Goal: Task Accomplishment & Management: Use online tool/utility

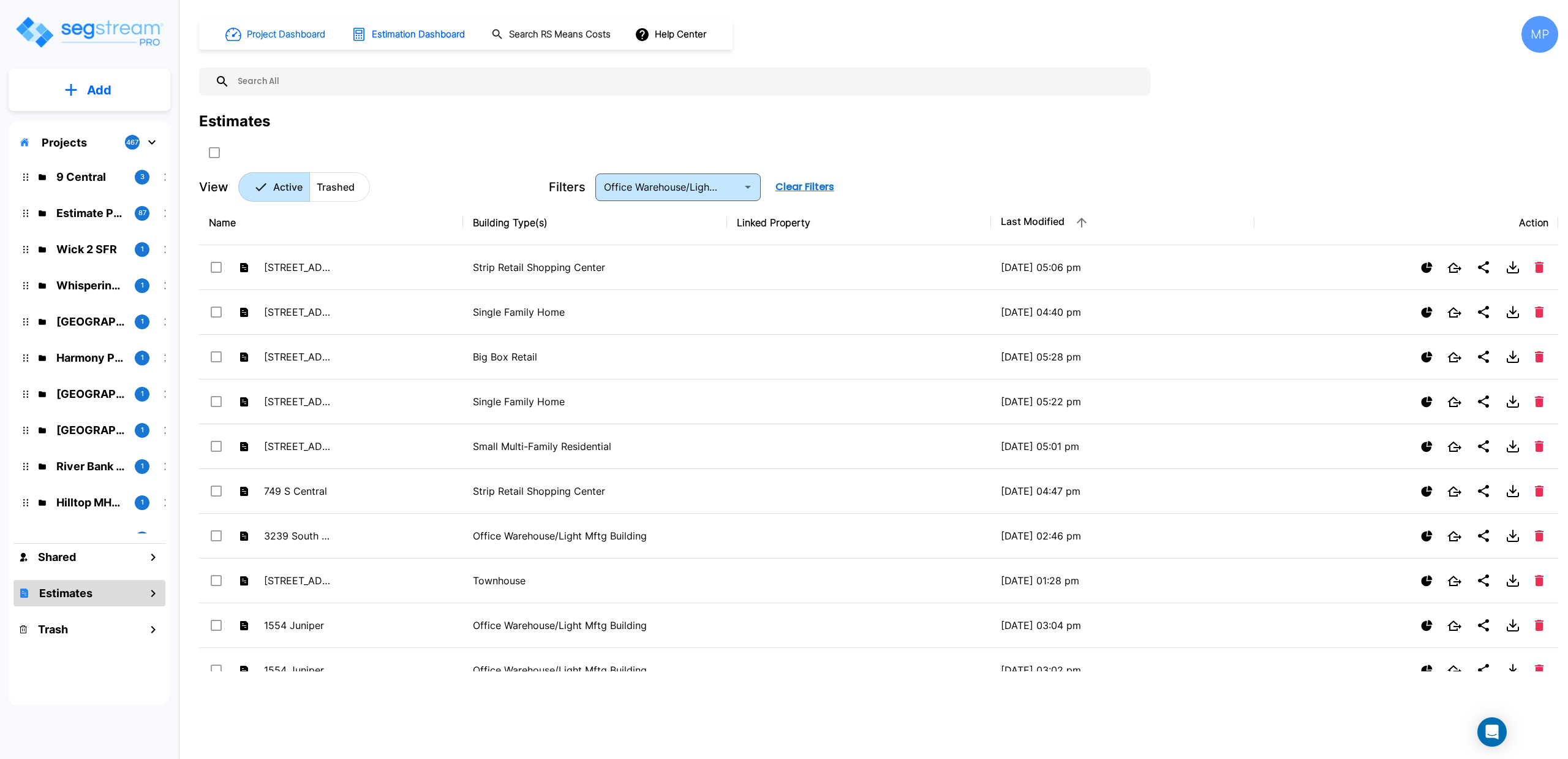
click at [268, 27] on h1 "Project Dashboard" at bounding box center [286, 34] width 79 height 14
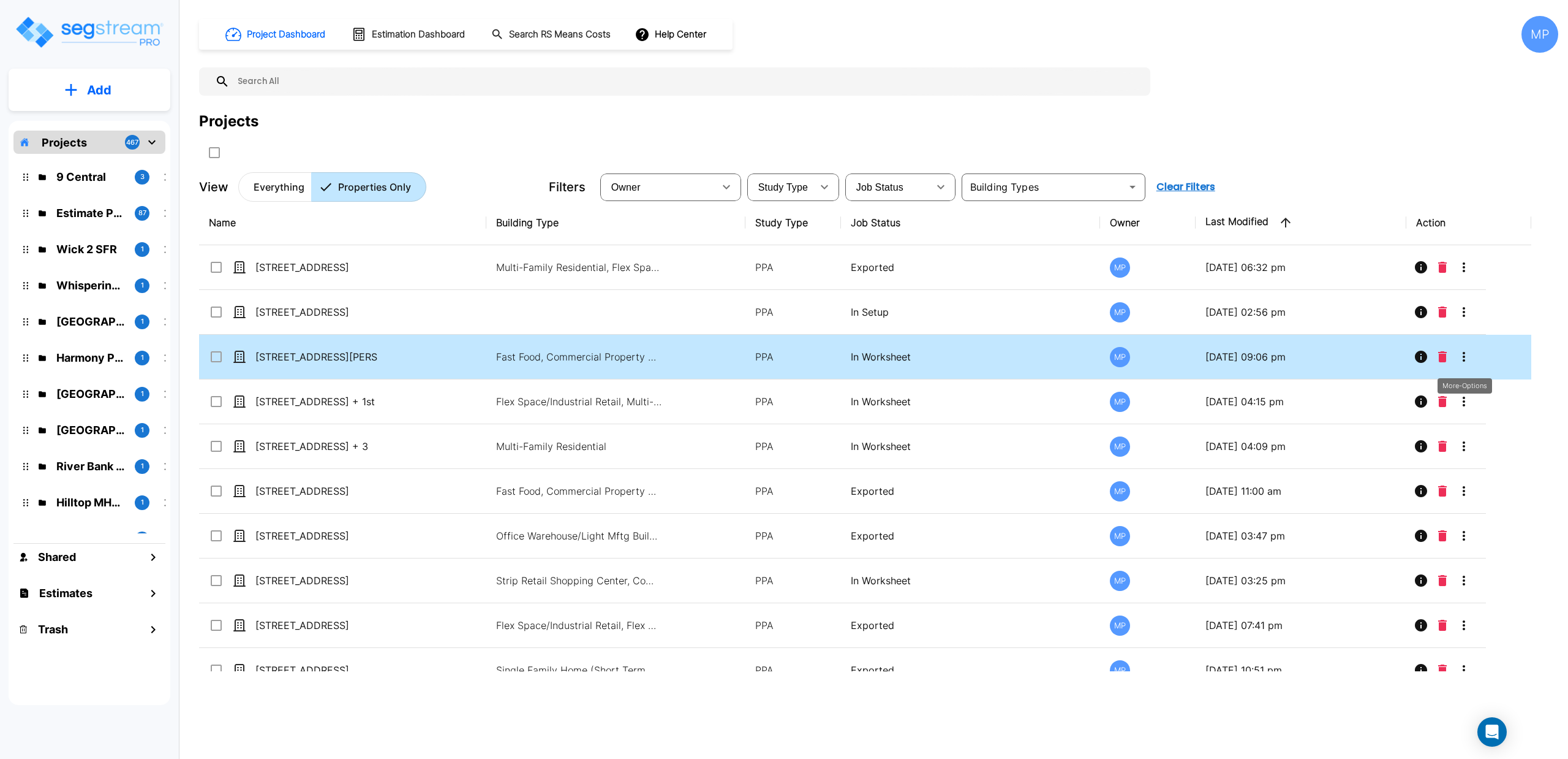
click at [1466, 354] on icon "More-Options" at bounding box center [1464, 357] width 15 height 15
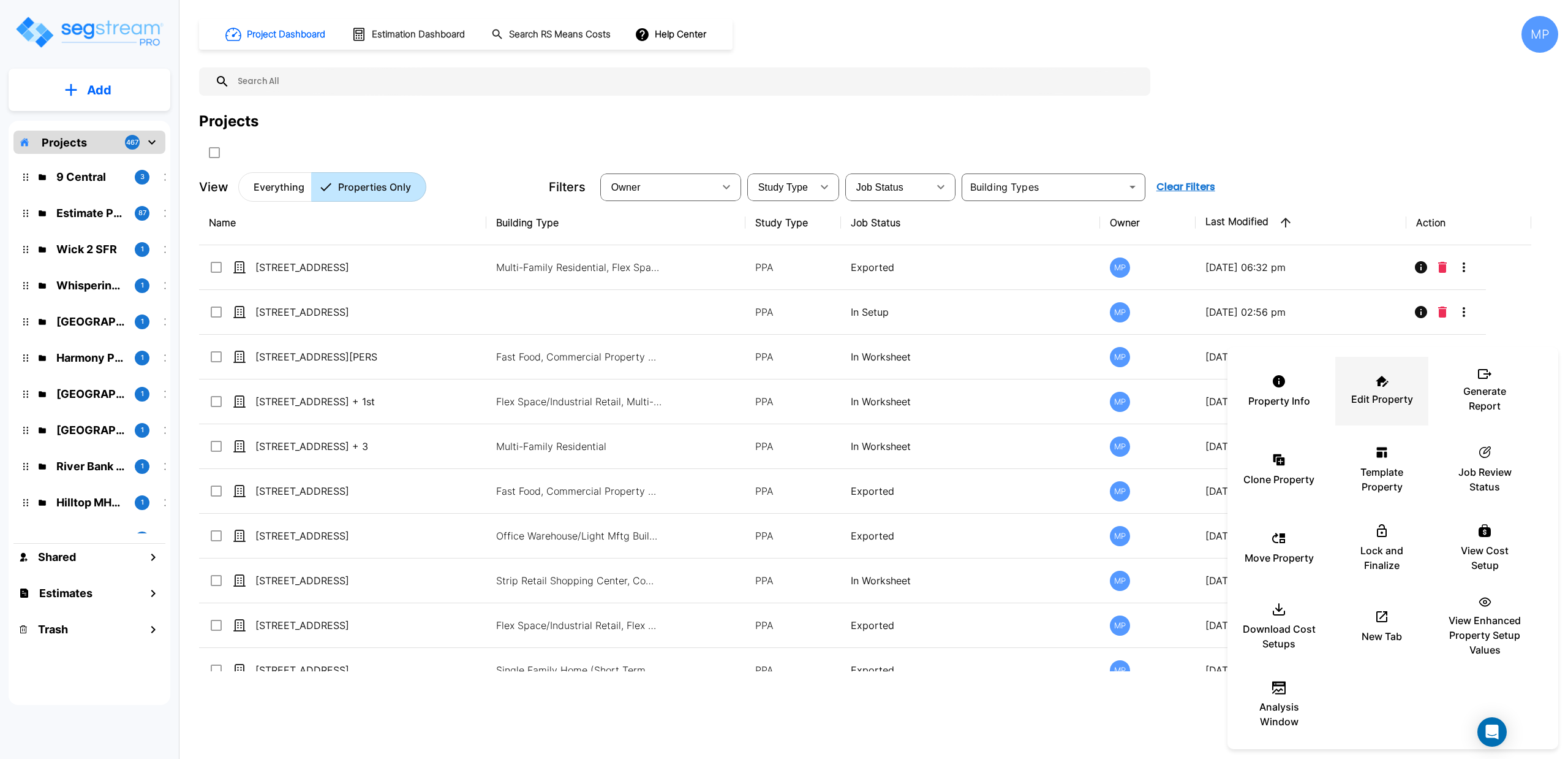
click at [1370, 392] on p "Edit Property" at bounding box center [1383, 399] width 62 height 15
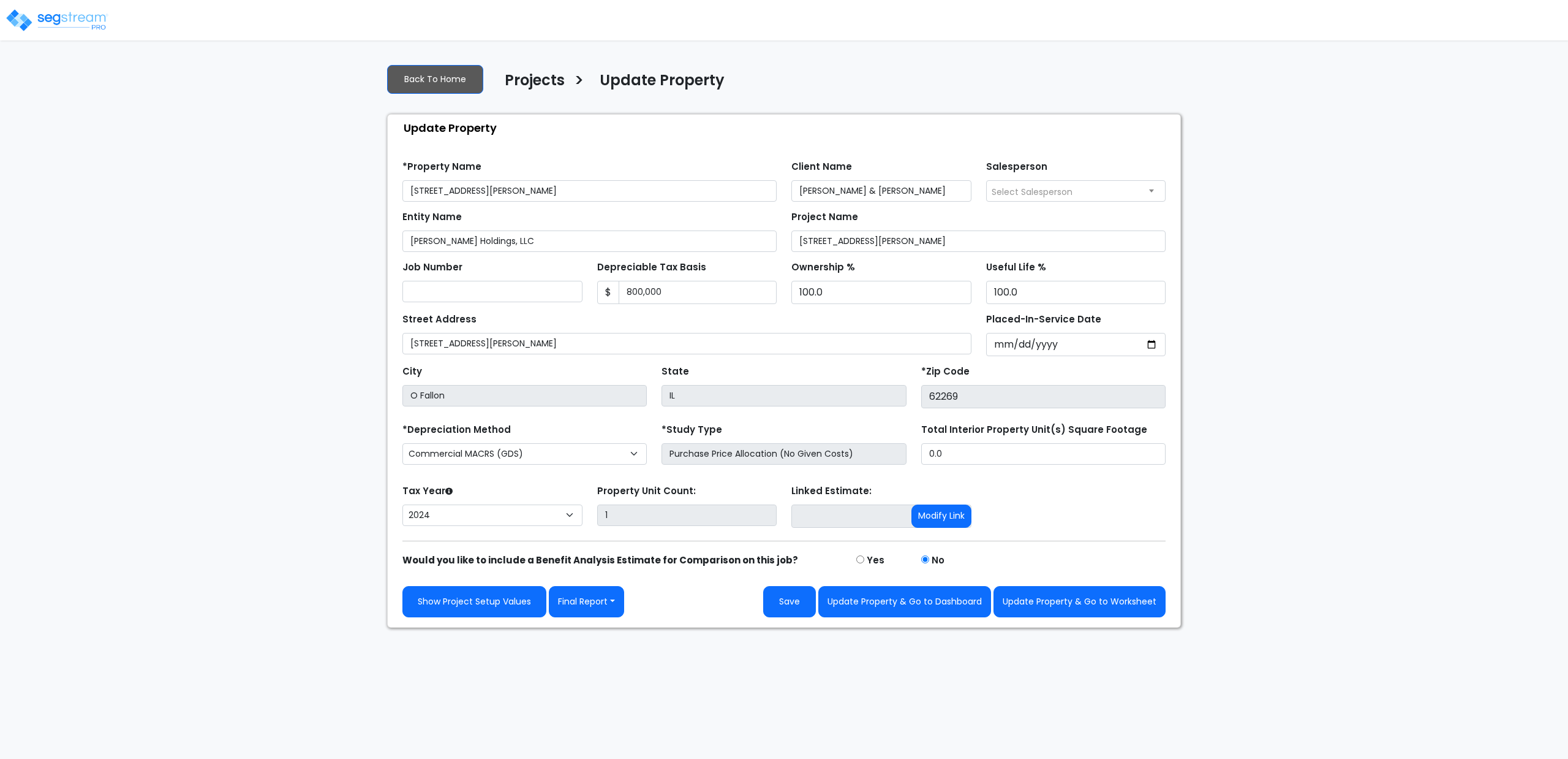
select select "2024"
drag, startPoint x: 693, startPoint y: 292, endPoint x: 223, endPoint y: 346, distance: 473.1
click at [312, 350] on div "We are Building your Property. So please grab a coffee and let us do the heavy …" at bounding box center [784, 340] width 1568 height 574
type input "685,416"
click at [523, 317] on div "Street Address 124 Hartman Ln" at bounding box center [686, 332] width 569 height 44
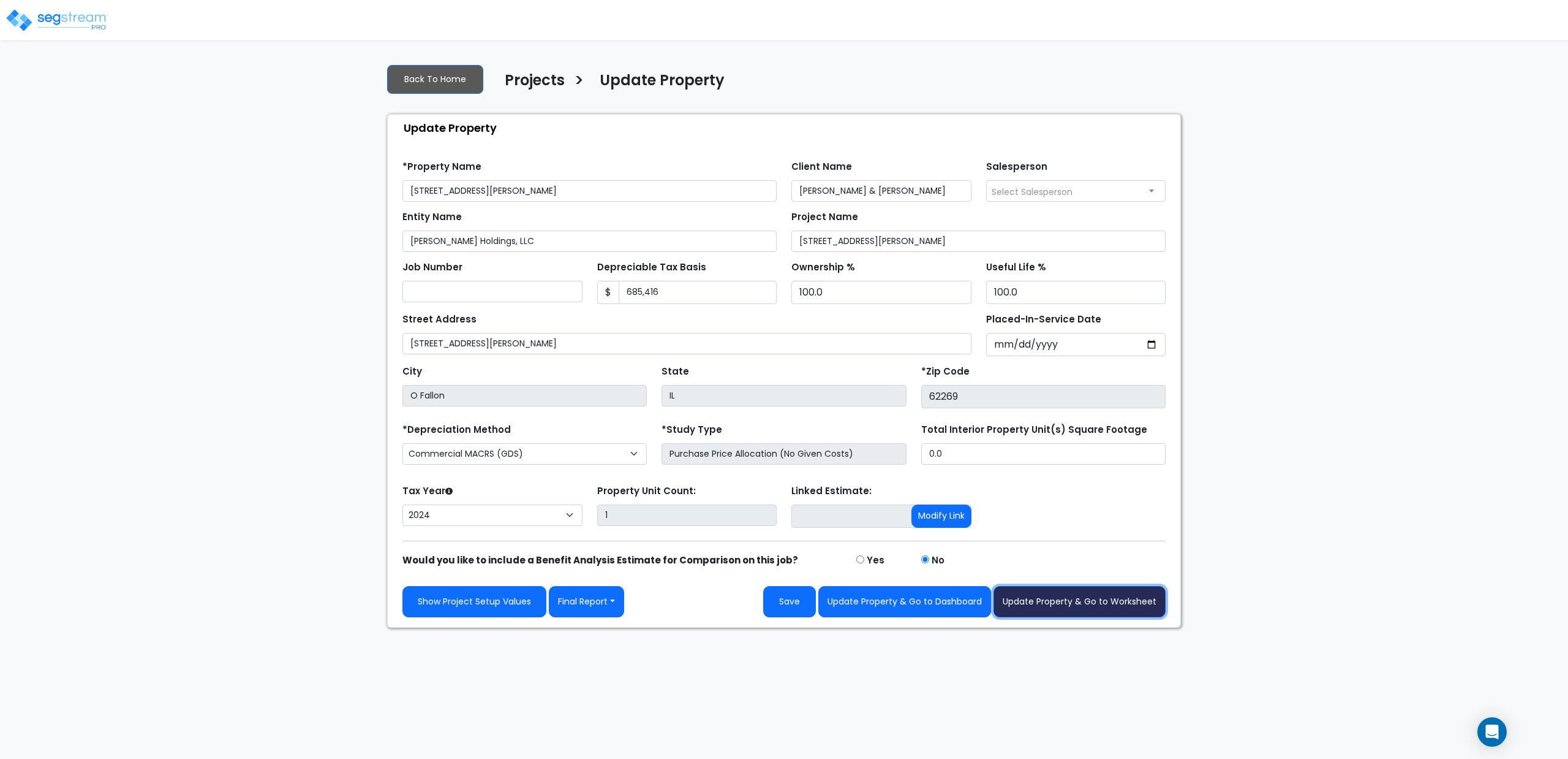
click at [1061, 604] on button "Update Property & Go to Worksheet" at bounding box center [1079, 602] width 172 height 31
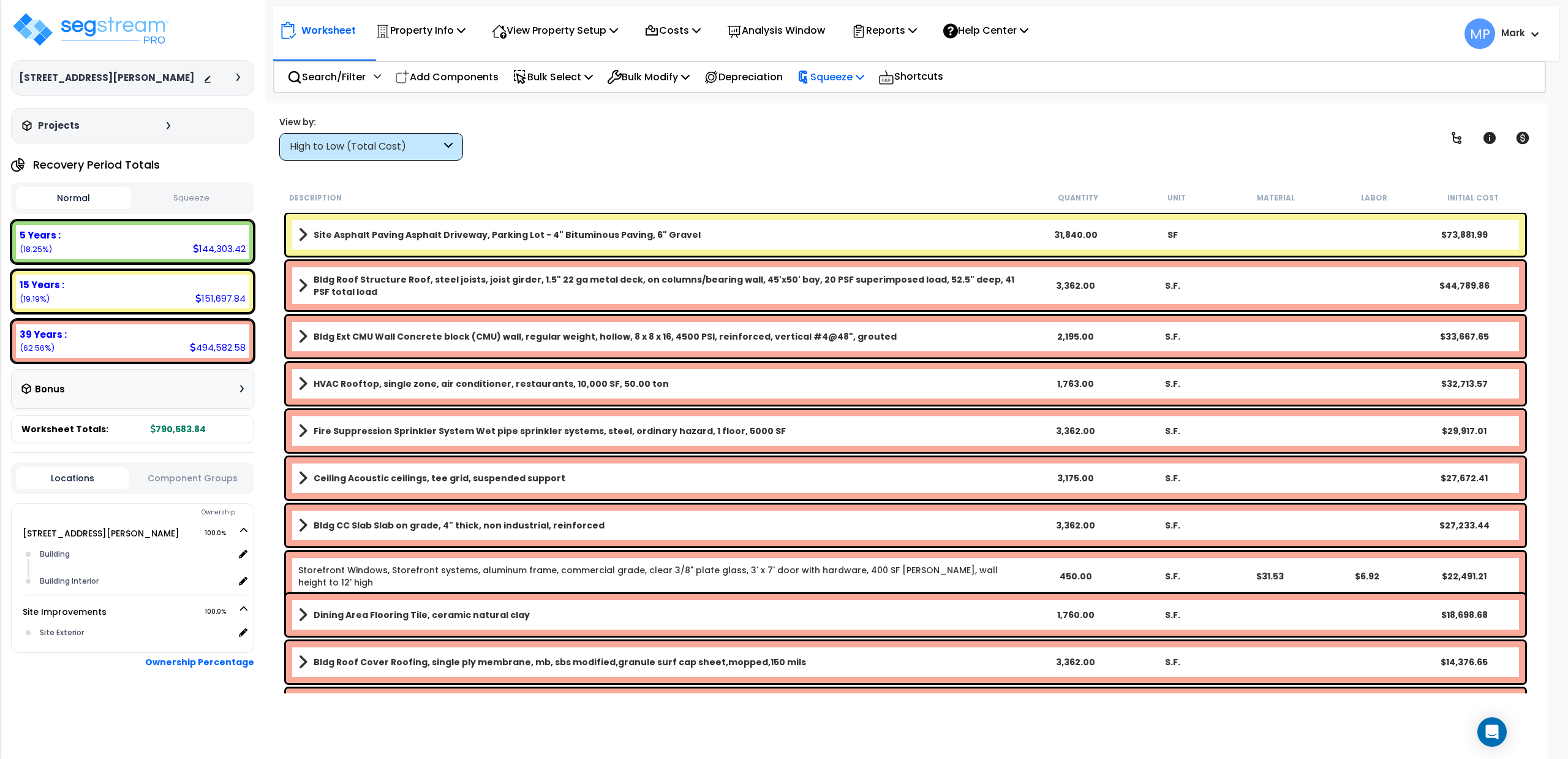
click at [865, 72] on icon at bounding box center [860, 76] width 9 height 10
click at [839, 100] on link "Squeeze" at bounding box center [851, 104] width 121 height 24
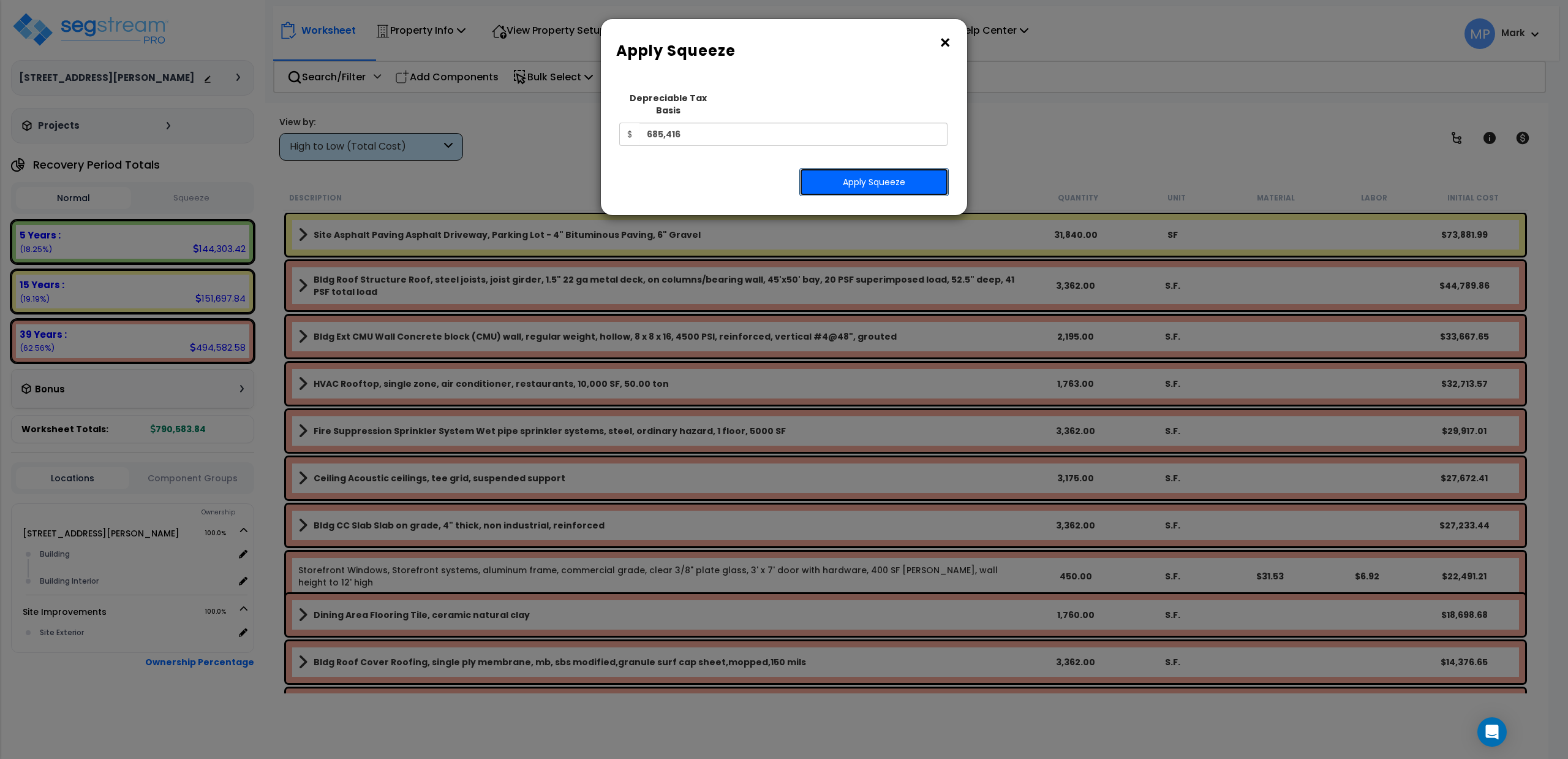
click at [868, 168] on button "Apply Squeeze" at bounding box center [874, 182] width 149 height 28
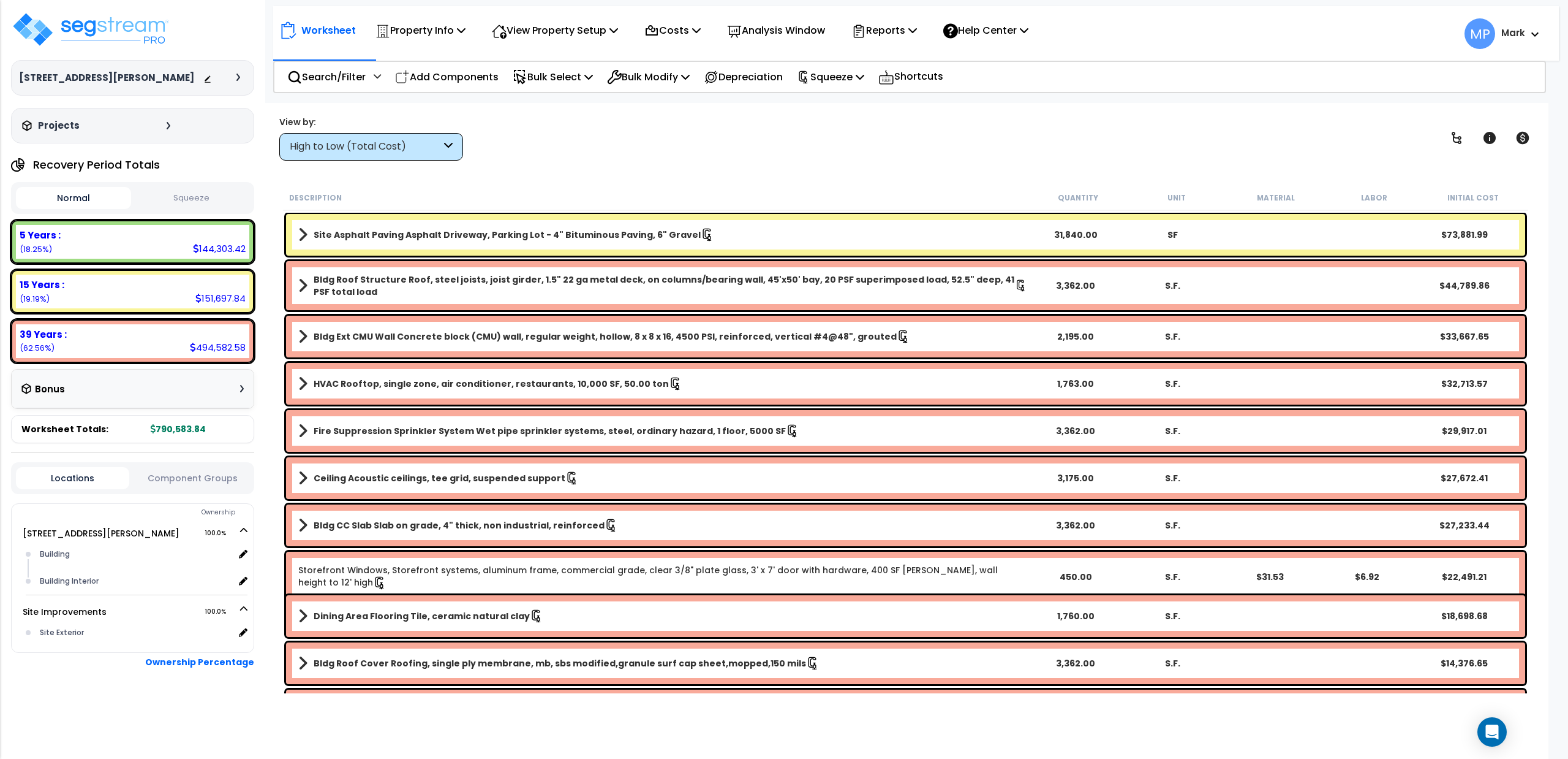
click at [194, 196] on button "Squeeze" at bounding box center [191, 199] width 115 height 22
click at [917, 32] on p "Reports" at bounding box center [884, 30] width 65 height 16
click at [898, 59] on link "Get Report" at bounding box center [906, 58] width 121 height 24
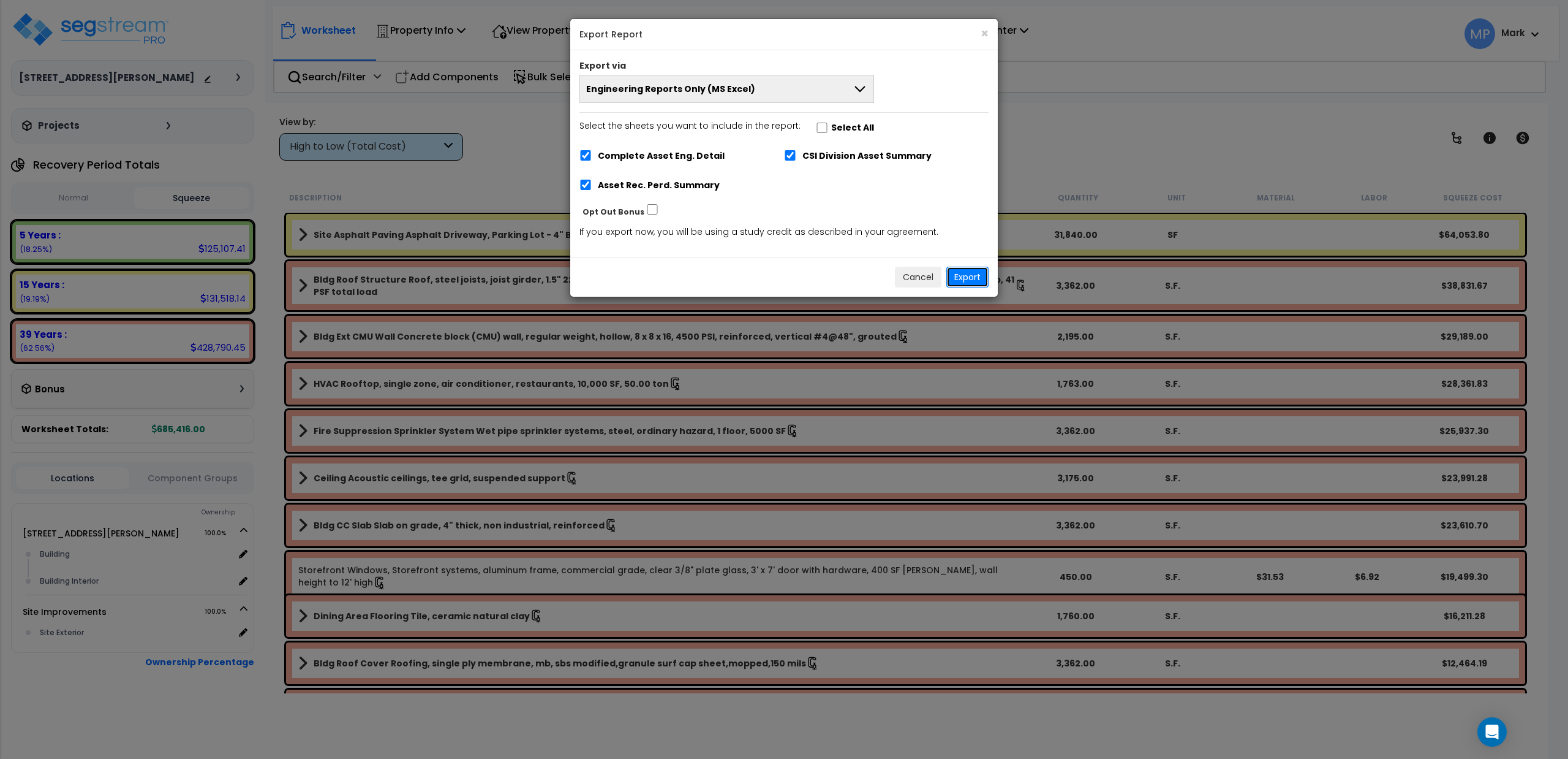
click at [968, 275] on button "Export" at bounding box center [967, 276] width 42 height 21
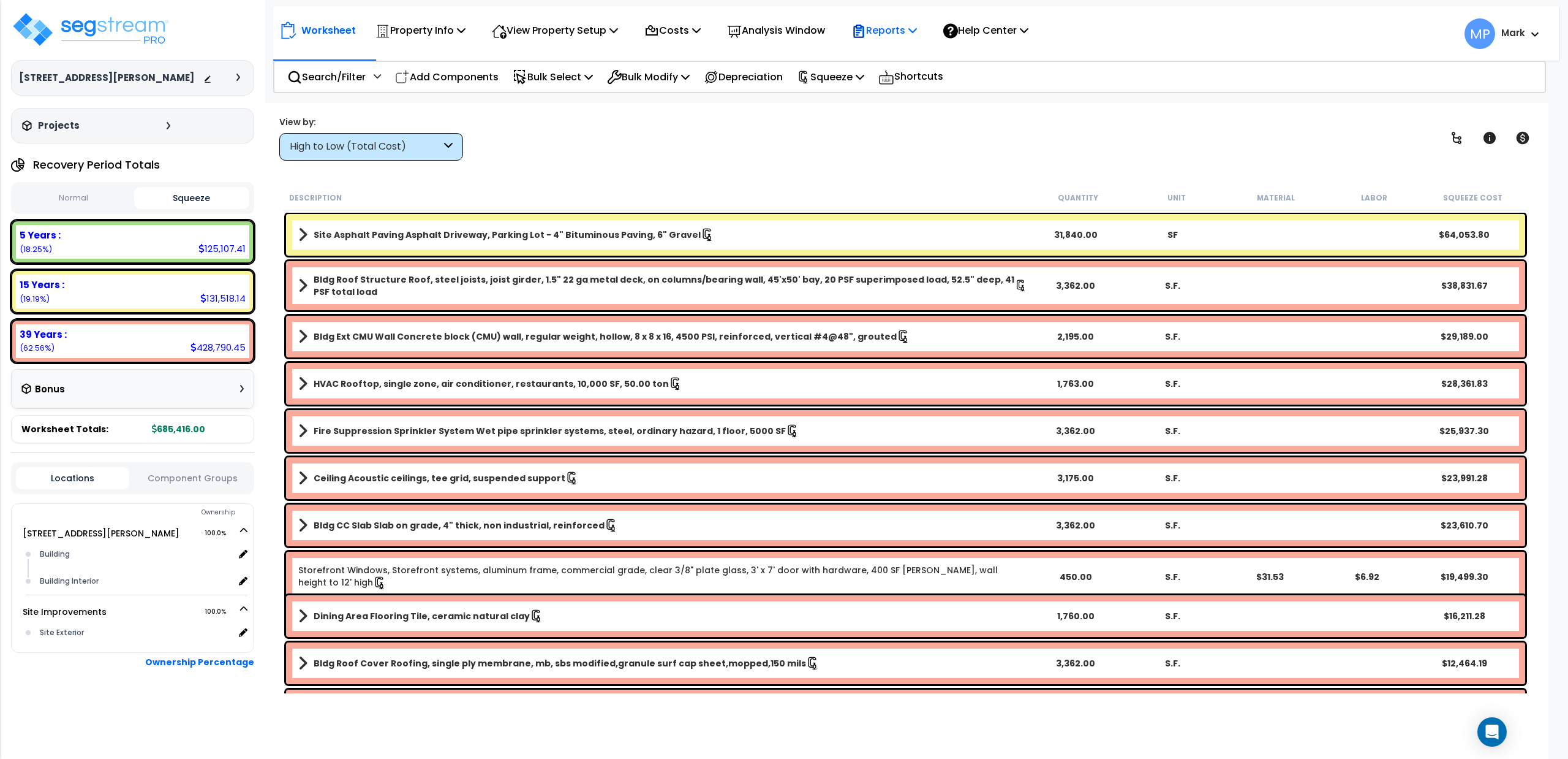
click at [907, 34] on p "Reports" at bounding box center [884, 30] width 65 height 16
click at [889, 54] on link "Get Report" at bounding box center [906, 58] width 121 height 24
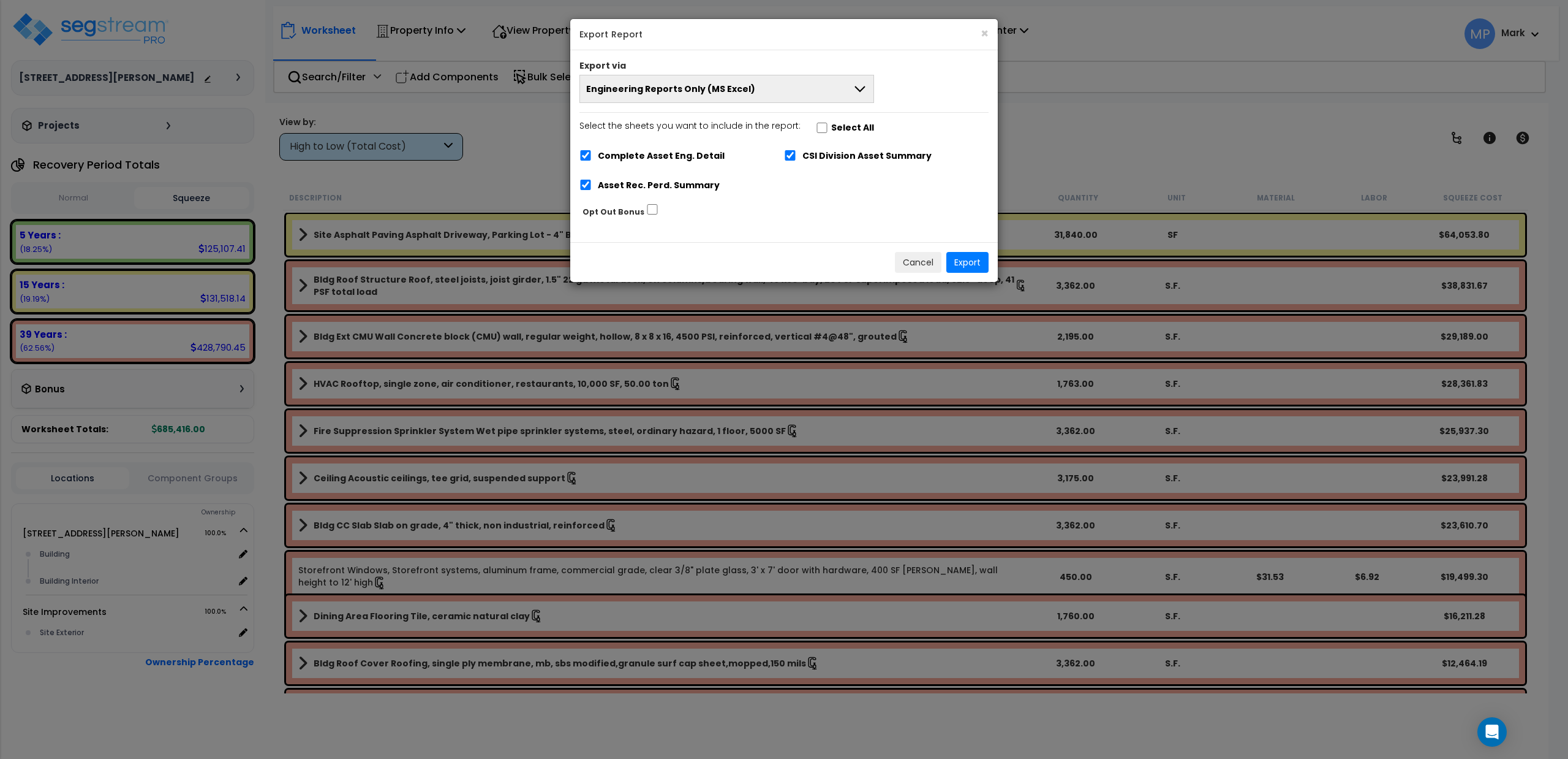
click at [851, 84] on button "Engineering Reports Only (MS Excel)" at bounding box center [727, 89] width 295 height 28
click at [689, 142] on li "Complete Final Report (PDF)" at bounding box center [727, 144] width 293 height 27
click at [955, 263] on button "Export" at bounding box center [967, 262] width 42 height 21
